Goal: Ask a question

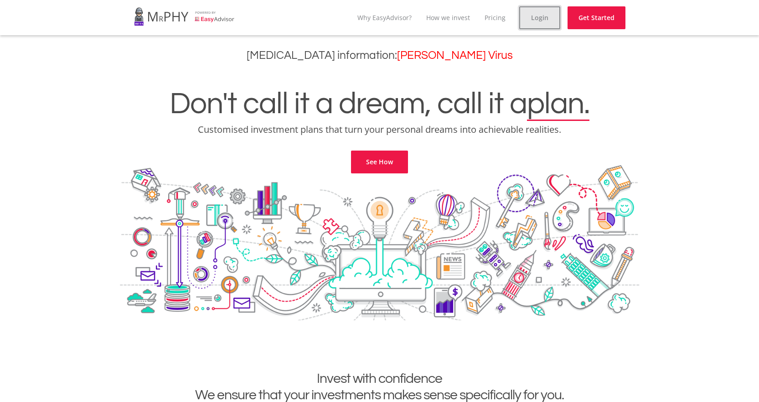
click at [538, 15] on link "Login" at bounding box center [539, 17] width 41 height 23
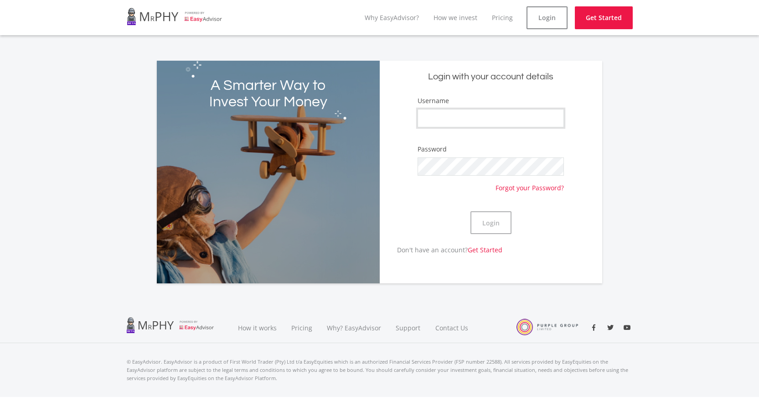
type input "133stephen"
click at [499, 220] on button "Login" at bounding box center [490, 222] width 41 height 23
click at [545, 21] on link "Login" at bounding box center [546, 17] width 41 height 23
click at [490, 228] on button "Login" at bounding box center [490, 222] width 41 height 23
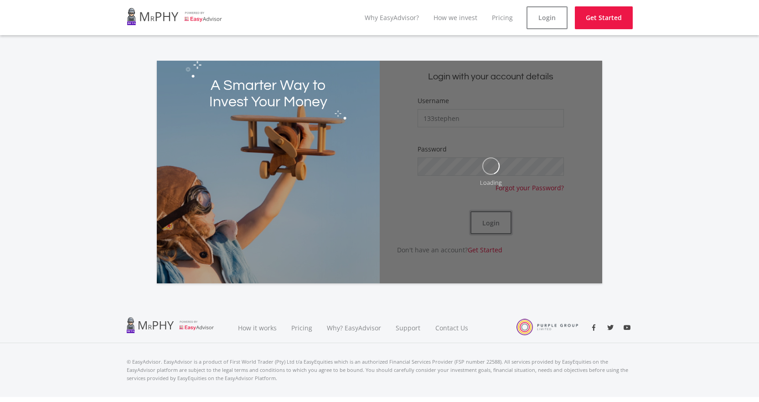
scroll to position [14, 0]
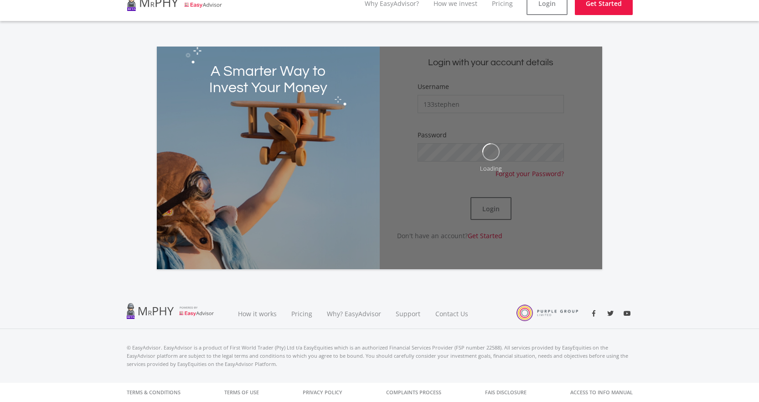
drag, startPoint x: 449, startPoint y: 313, endPoint x: 61, endPoint y: 182, distance: 409.5
click at [61, 182] on div "A Smarter Way to Invest Your Money Login with your account details Username 133…" at bounding box center [379, 152] width 759 height 233
click at [457, 318] on link "Contact Us" at bounding box center [452, 313] width 48 height 31
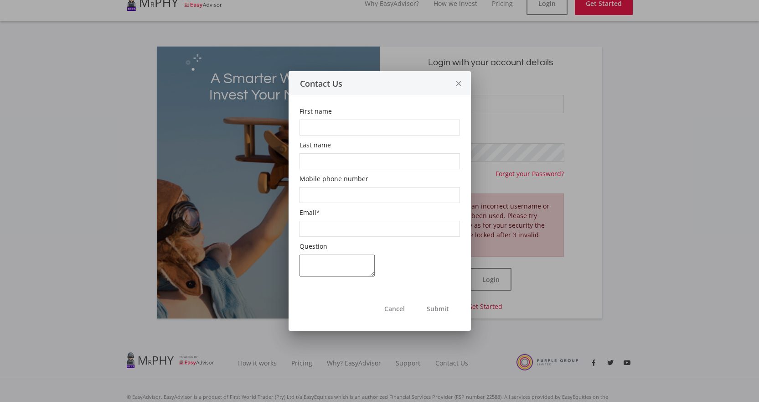
click at [315, 127] on input "First name" at bounding box center [379, 127] width 160 height 16
type input "[PERSON_NAME]"
type input "0636853891"
type input "[EMAIL_ADDRESS][DOMAIN_NAME]"
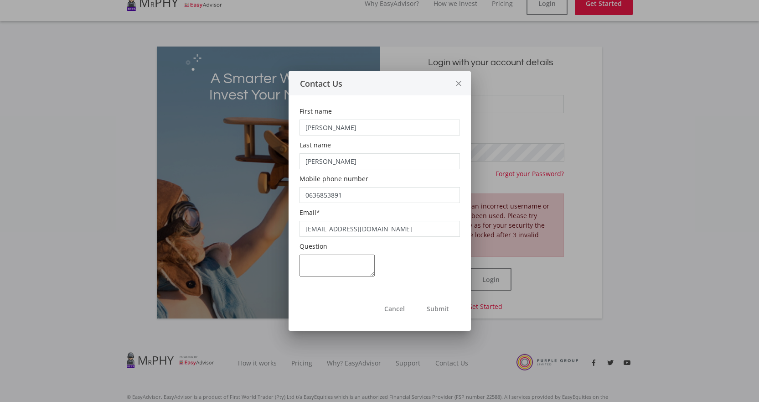
click at [320, 259] on textarea "Question" at bounding box center [336, 265] width 75 height 22
click at [331, 265] on textarea "Question" at bounding box center [336, 265] width 75 height 22
type textarea "How to tranfer"
click at [388, 308] on button "Cancel" at bounding box center [394, 308] width 42 height 23
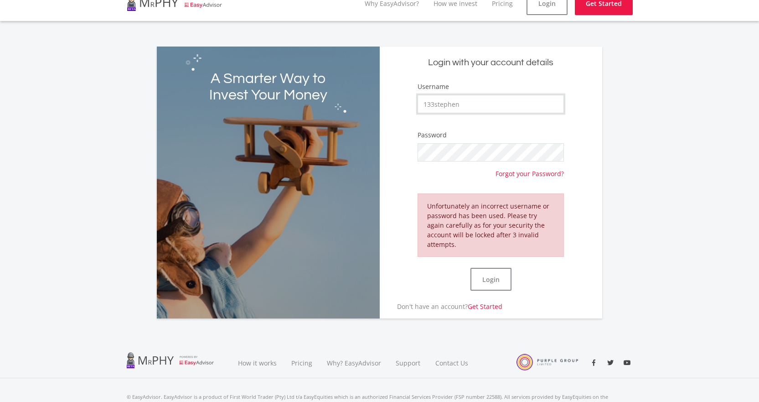
click at [474, 103] on input "133stephen" at bounding box center [491, 104] width 146 height 18
